Goal: Task Accomplishment & Management: Use online tool/utility

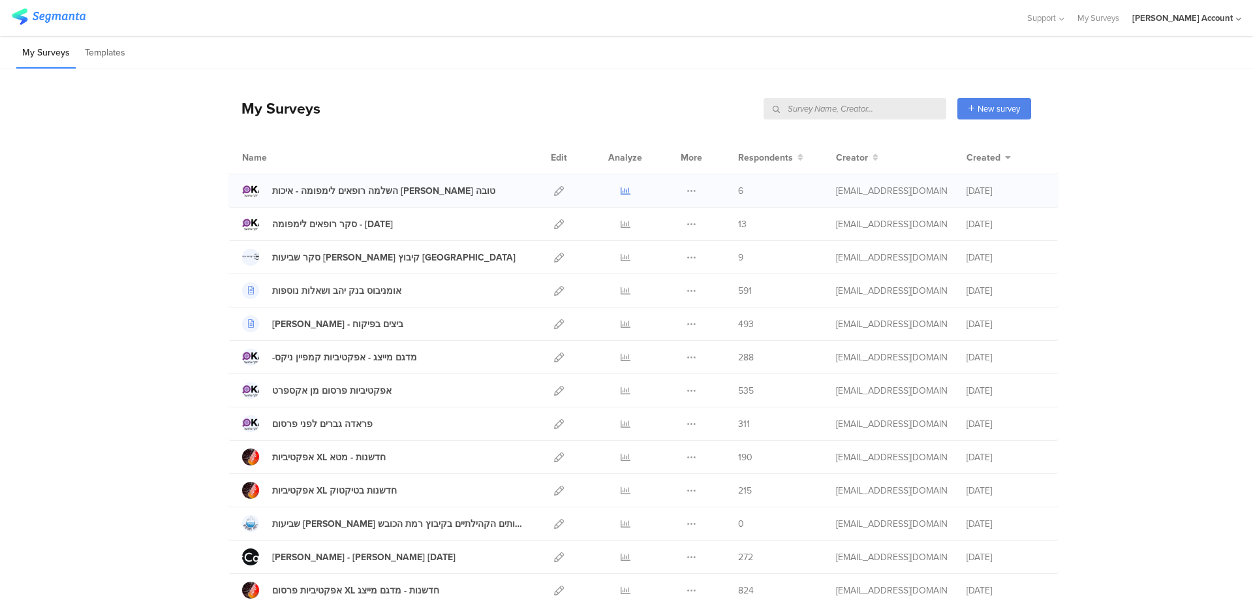
click at [620, 189] on icon at bounding box center [625, 191] width 10 height 10
click at [620, 224] on icon at bounding box center [625, 224] width 10 height 10
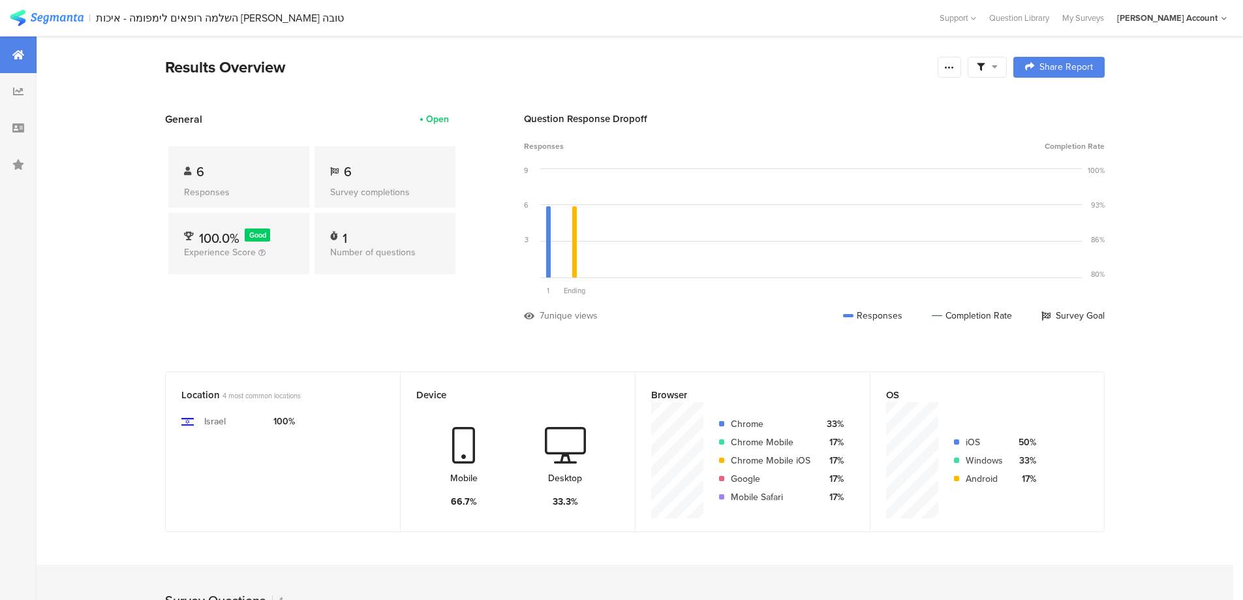
click at [994, 67] on span at bounding box center [987, 67] width 21 height 12
click at [1058, 103] on span at bounding box center [1054, 104] width 20 height 10
click at [955, 69] on icon at bounding box center [949, 67] width 10 height 10
click at [834, 196] on span "Export Results" at bounding box center [813, 199] width 59 height 14
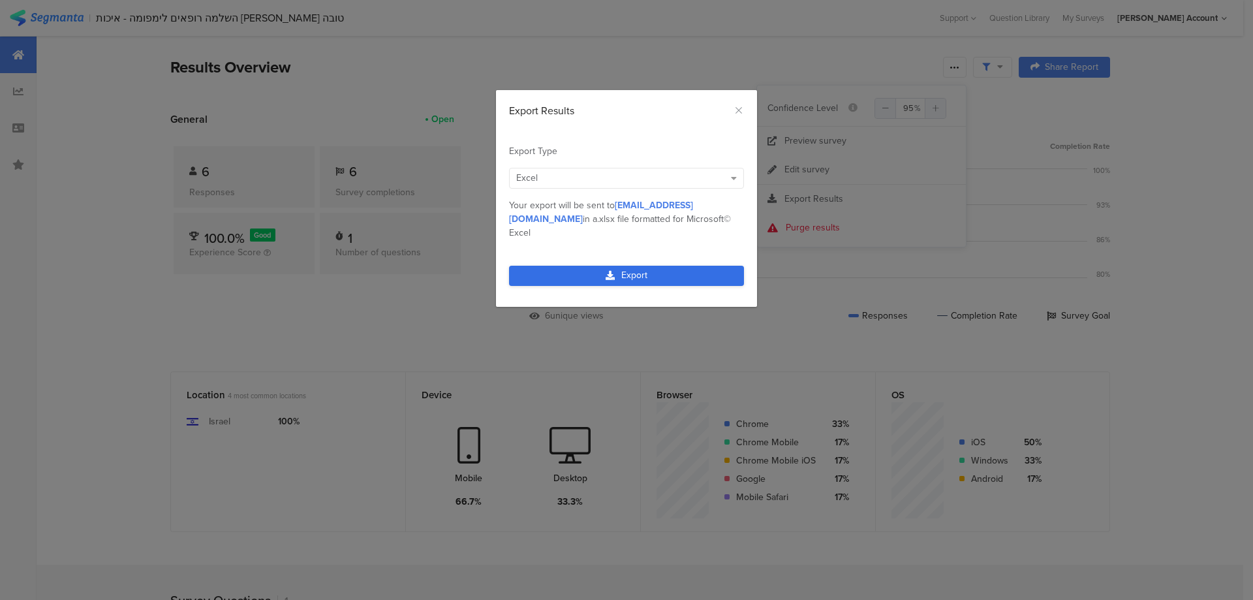
click at [689, 266] on link "Export" at bounding box center [626, 276] width 235 height 20
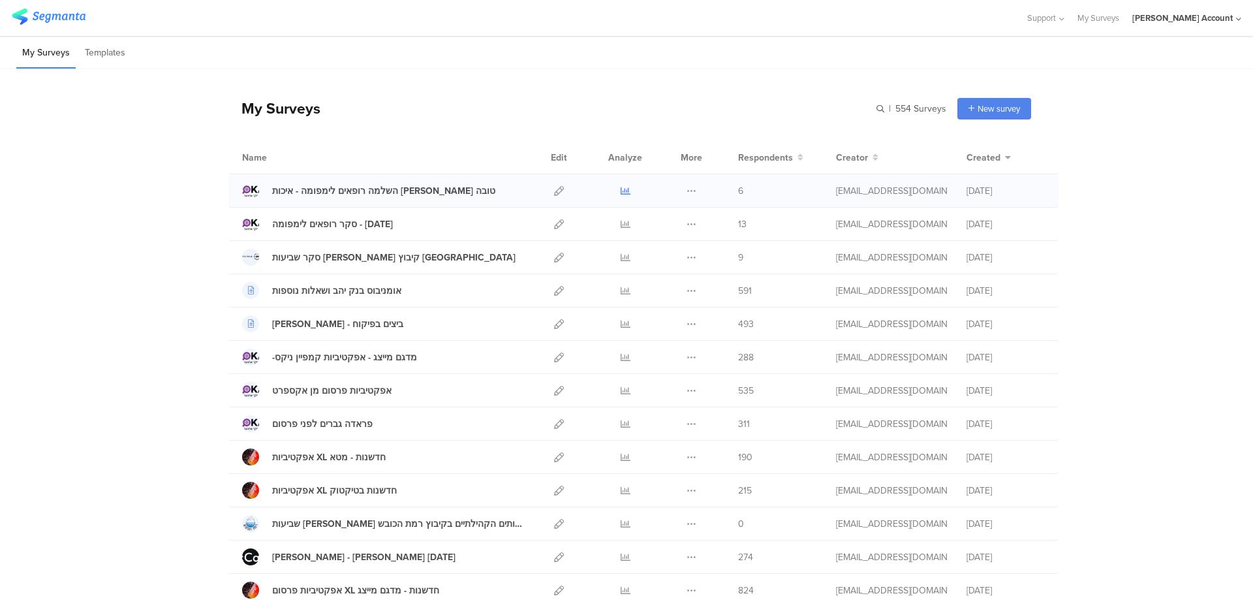
click at [622, 189] on icon at bounding box center [625, 191] width 10 height 10
click at [620, 223] on icon at bounding box center [625, 224] width 10 height 10
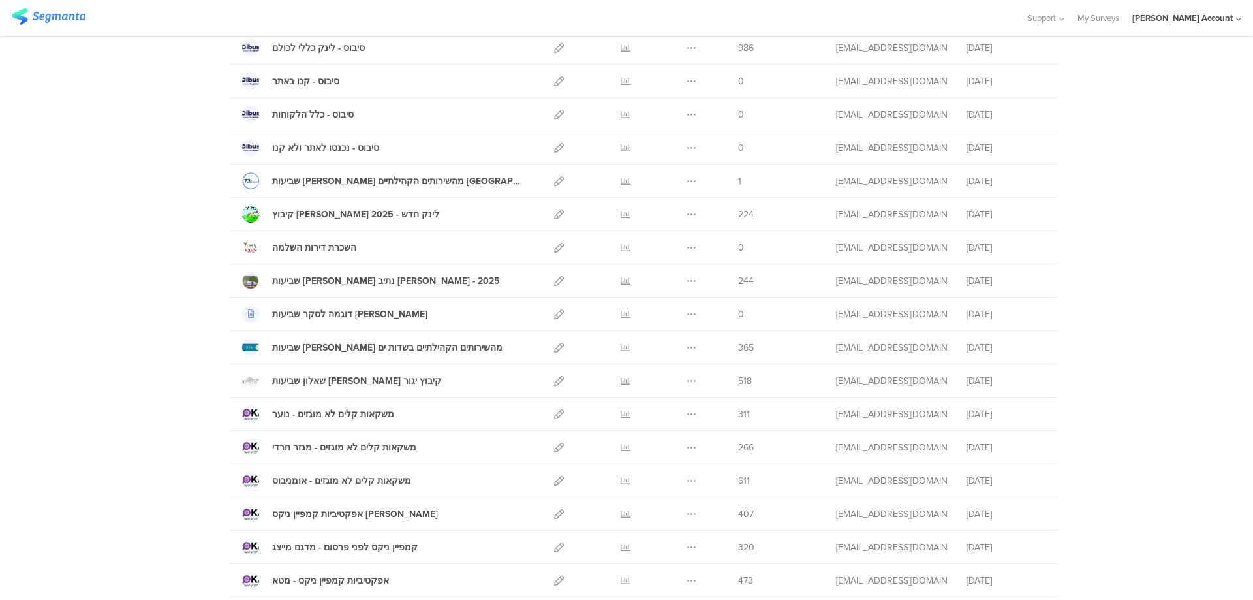
scroll to position [783, 0]
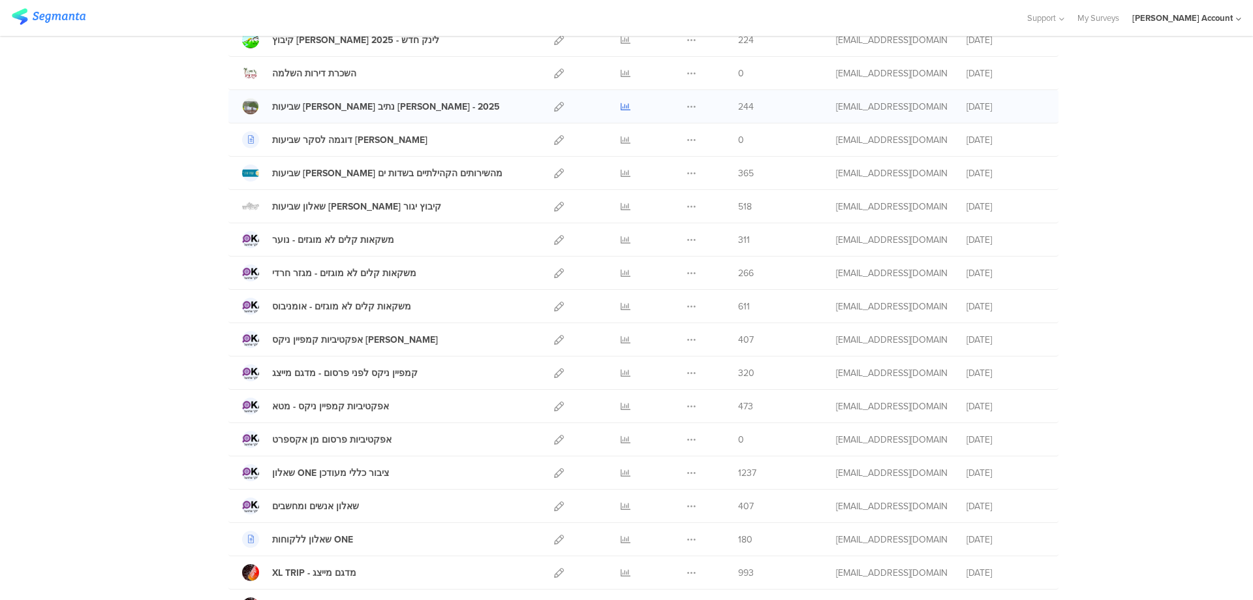
click at [623, 107] on icon at bounding box center [625, 107] width 10 height 10
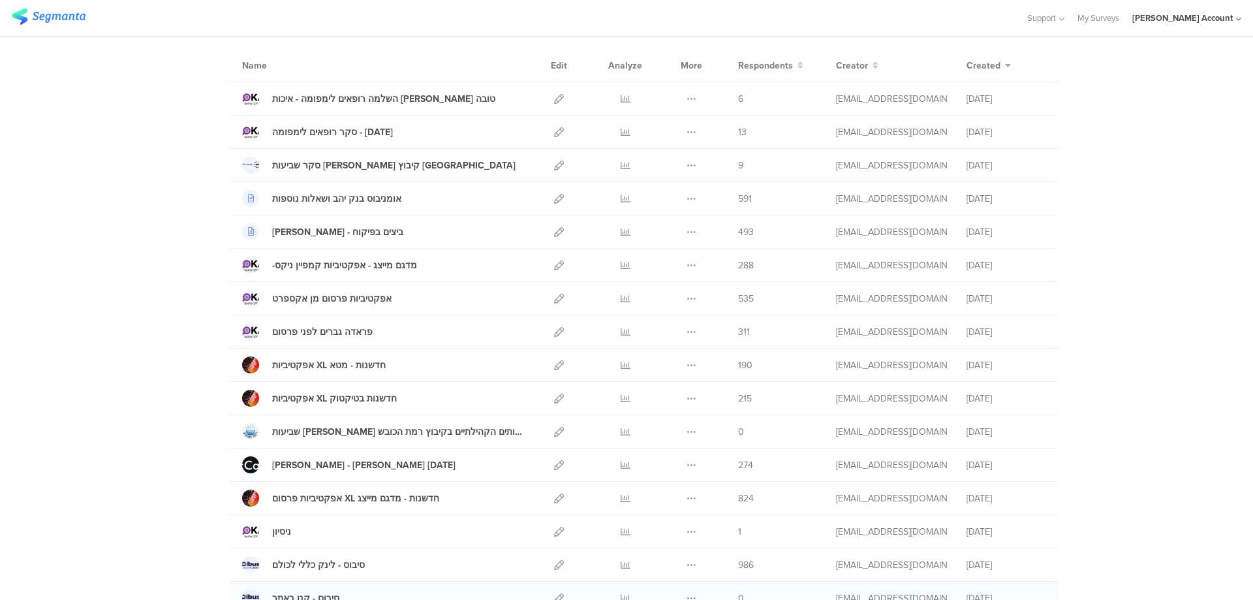
scroll to position [87, 0]
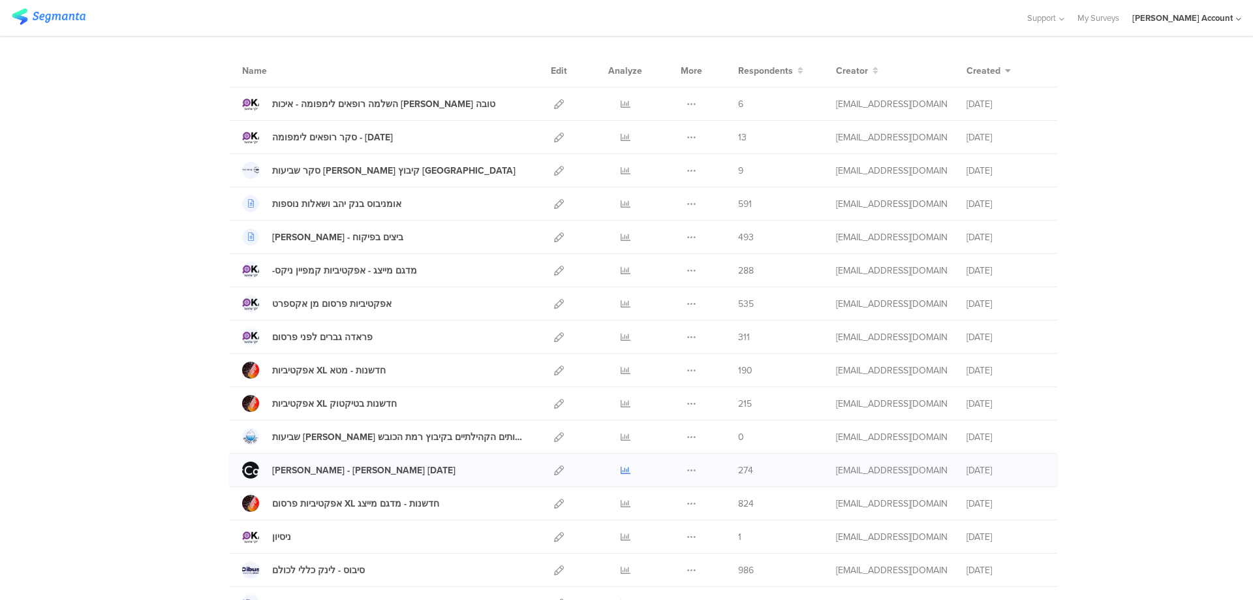
click at [620, 468] on icon at bounding box center [625, 470] width 10 height 10
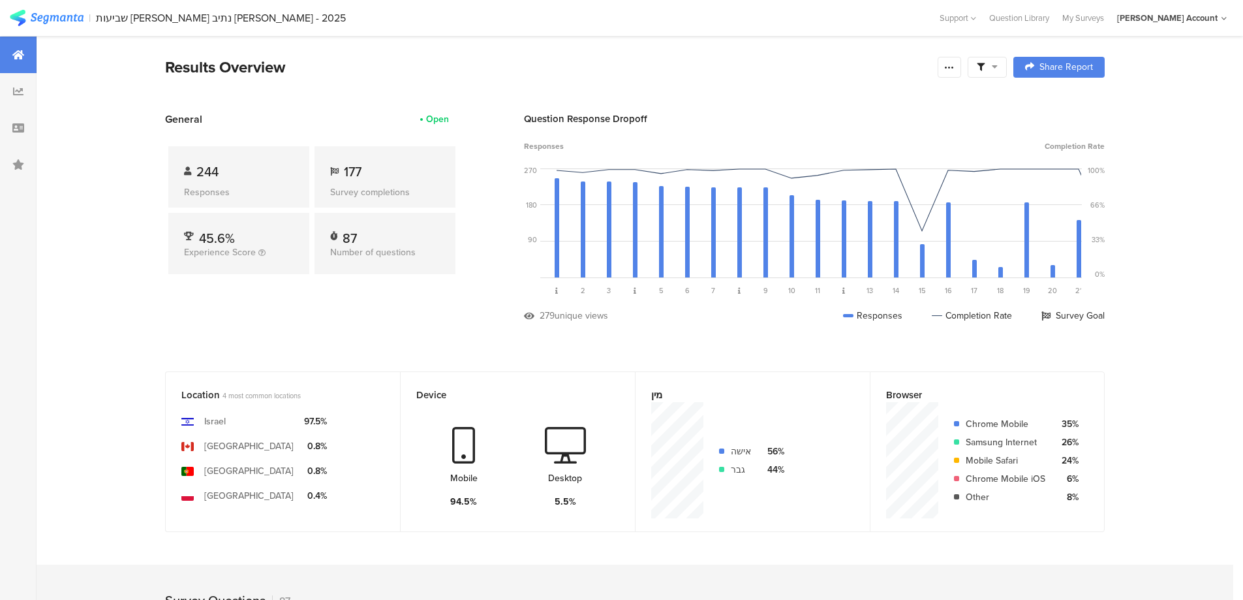
click at [985, 67] on icon at bounding box center [981, 67] width 8 height 8
click at [1057, 103] on span at bounding box center [1054, 104] width 20 height 10
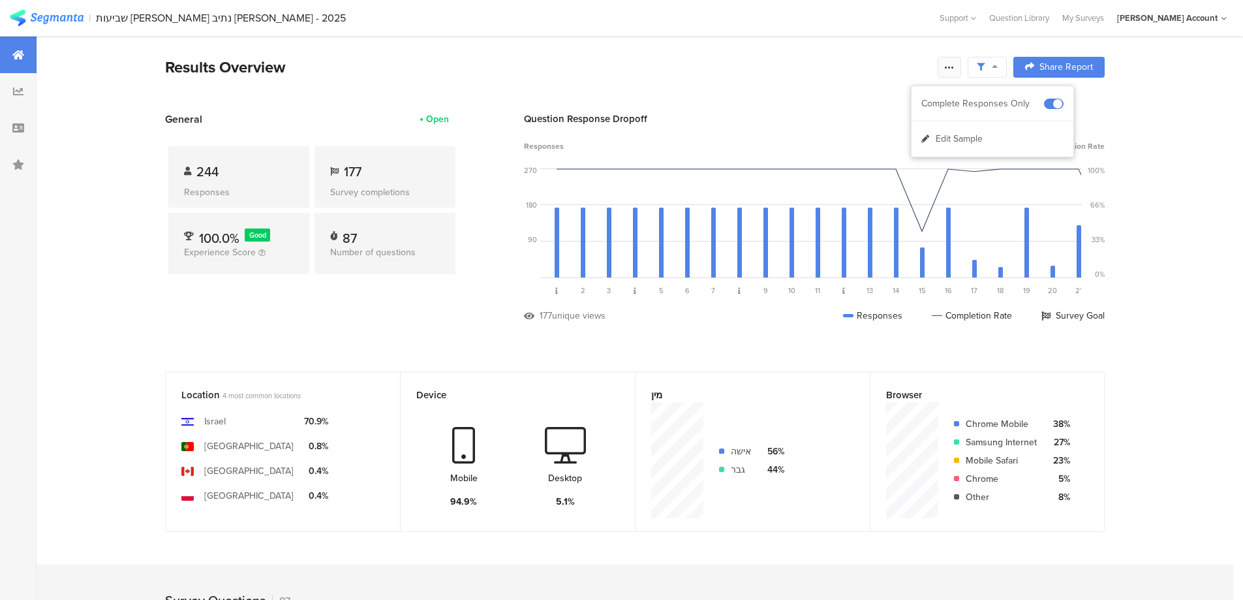
click at [952, 67] on icon at bounding box center [949, 67] width 10 height 10
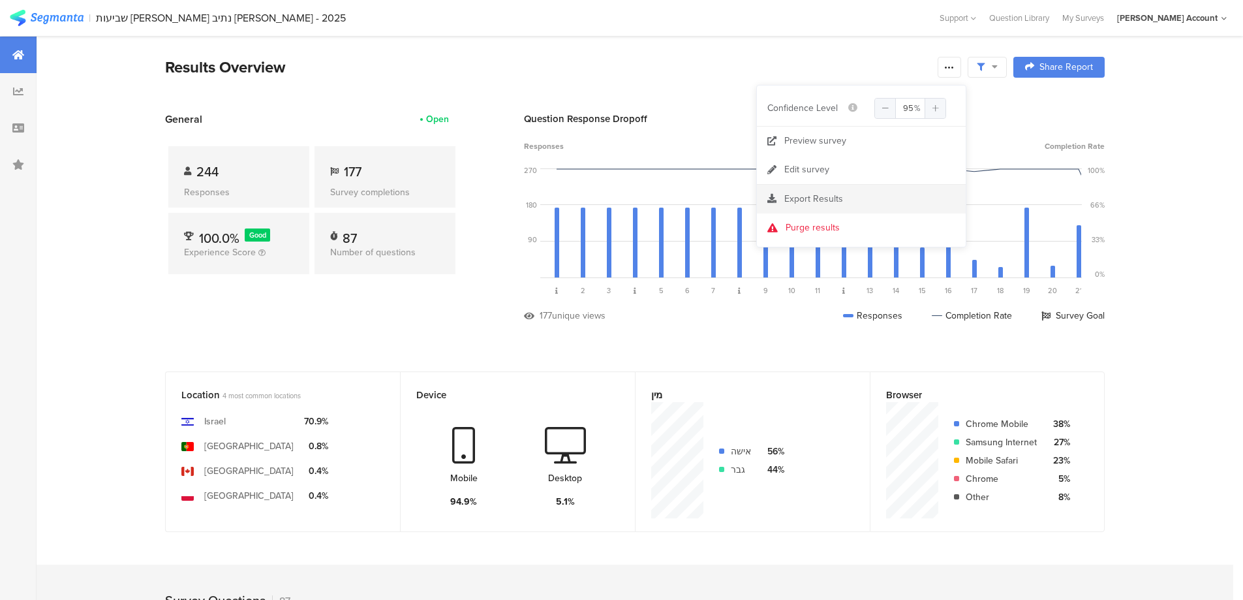
click at [844, 194] on div "Export Results" at bounding box center [861, 198] width 209 height 13
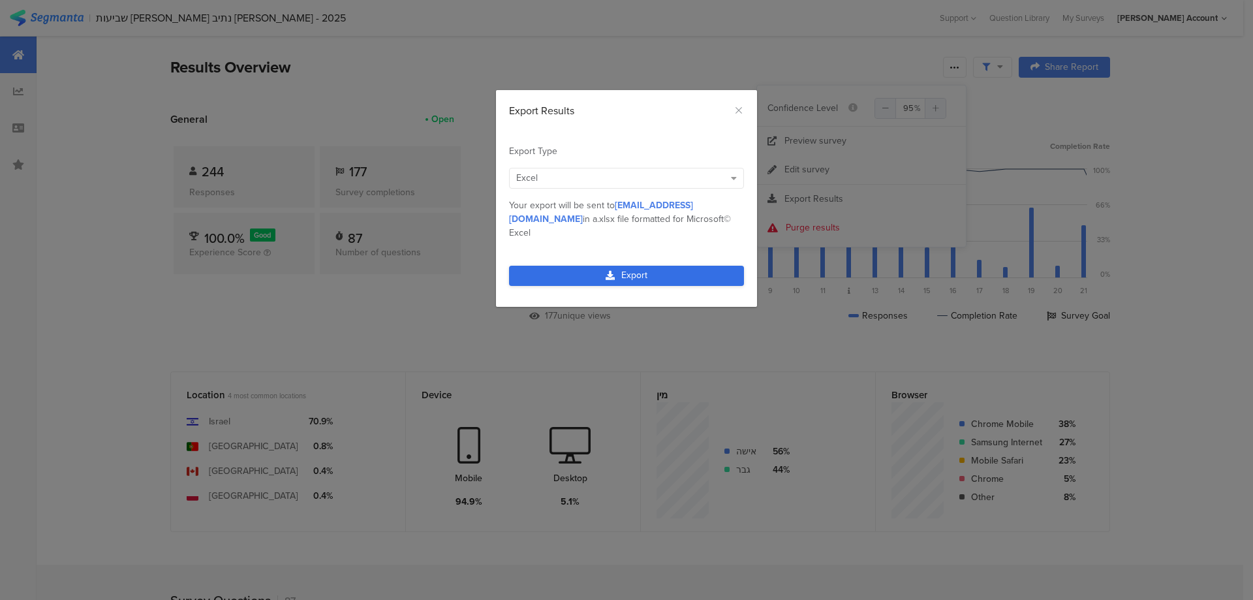
click at [649, 266] on link "Export" at bounding box center [626, 276] width 235 height 20
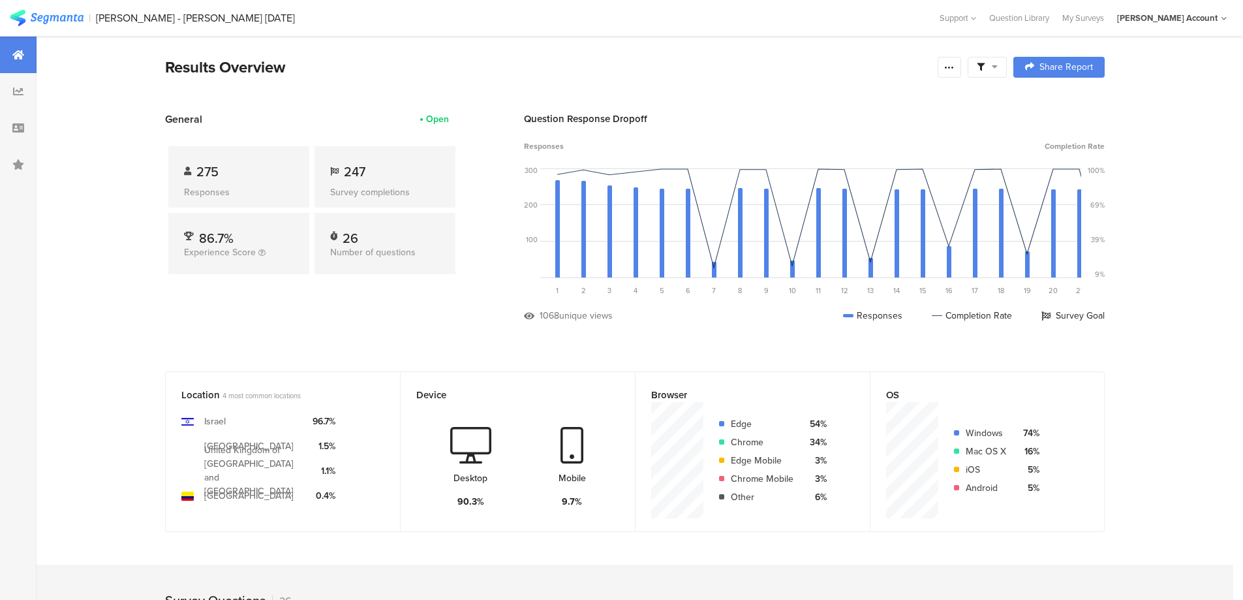
click at [990, 61] on span at bounding box center [987, 67] width 21 height 12
click at [1061, 102] on span at bounding box center [1054, 104] width 20 height 10
click at [955, 65] on icon at bounding box center [949, 67] width 10 height 10
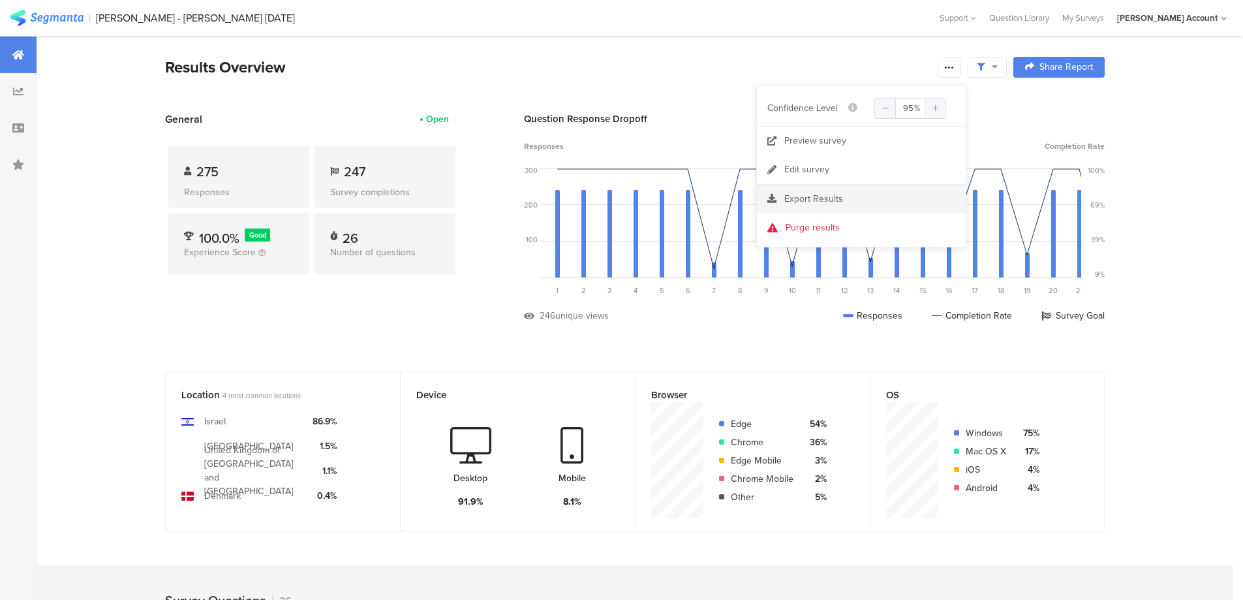
click at [820, 198] on span "Export Results" at bounding box center [813, 199] width 59 height 14
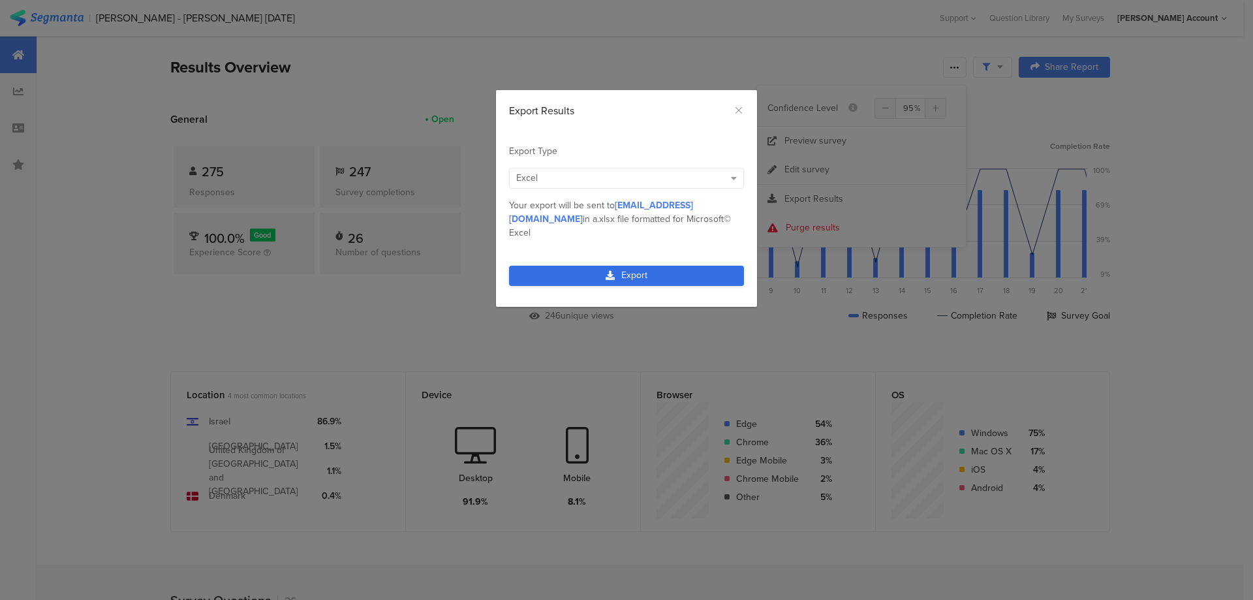
click at [667, 266] on link "Export" at bounding box center [626, 276] width 235 height 20
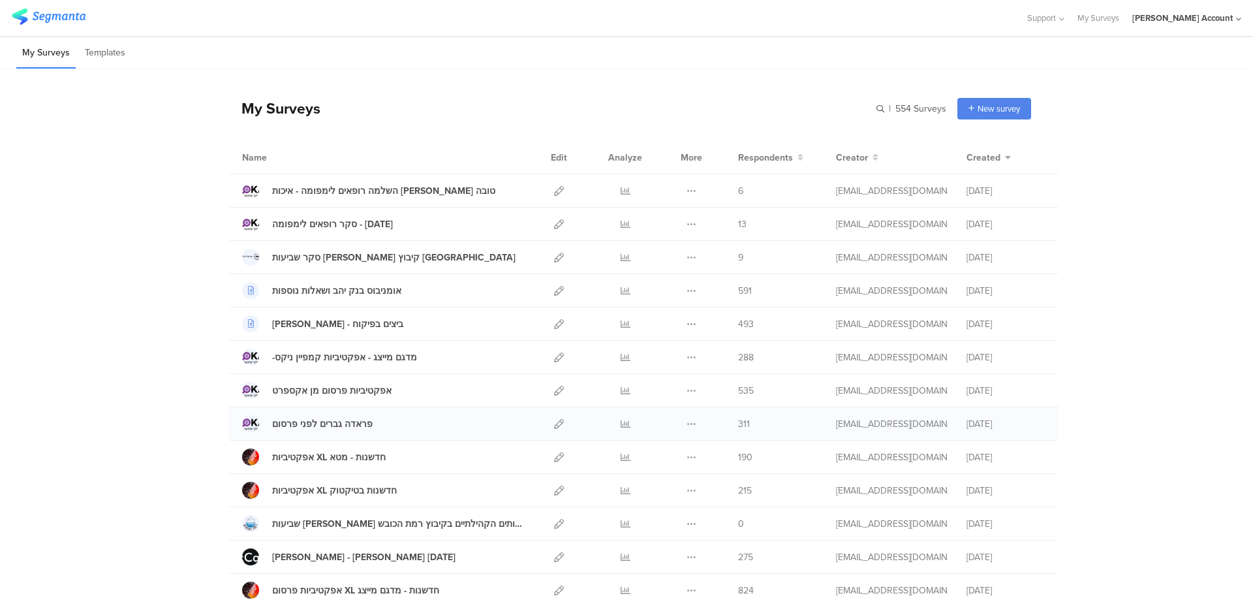
scroll to position [572, 0]
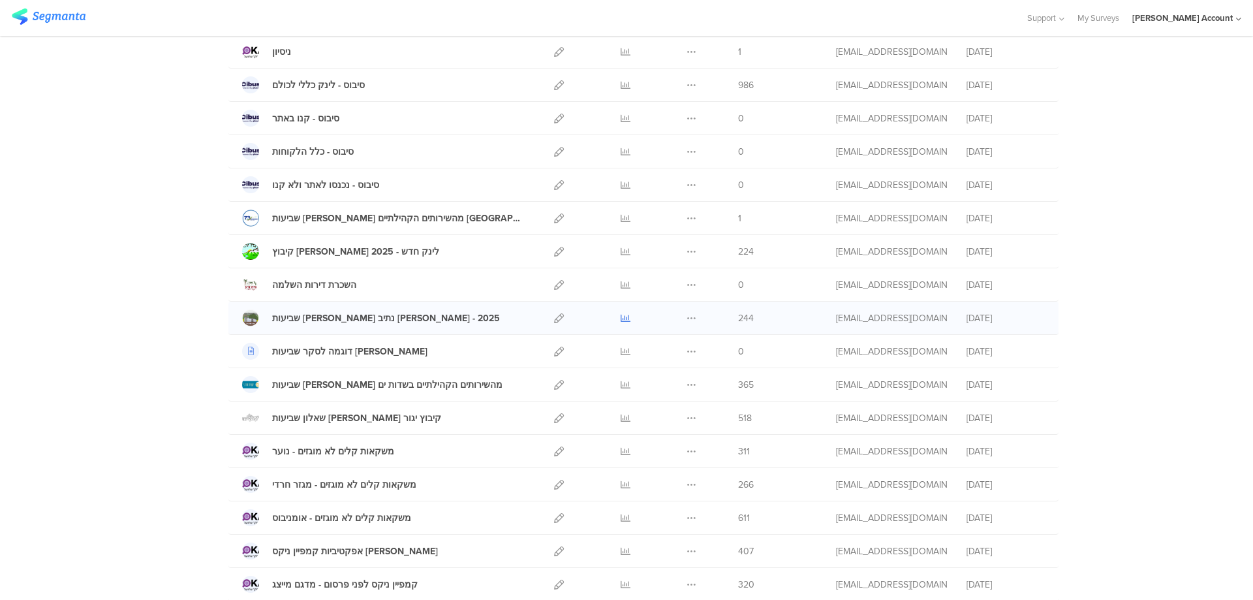
click at [620, 316] on icon at bounding box center [625, 318] width 10 height 10
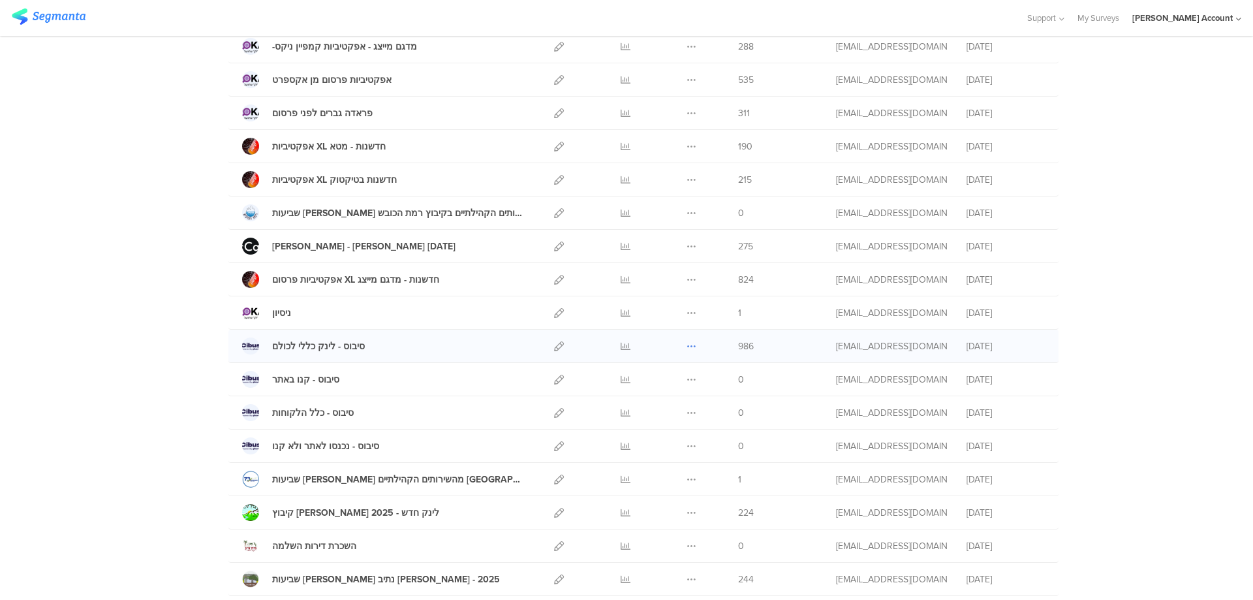
scroll to position [0, 0]
